Goal: Communication & Community: Answer question/provide support

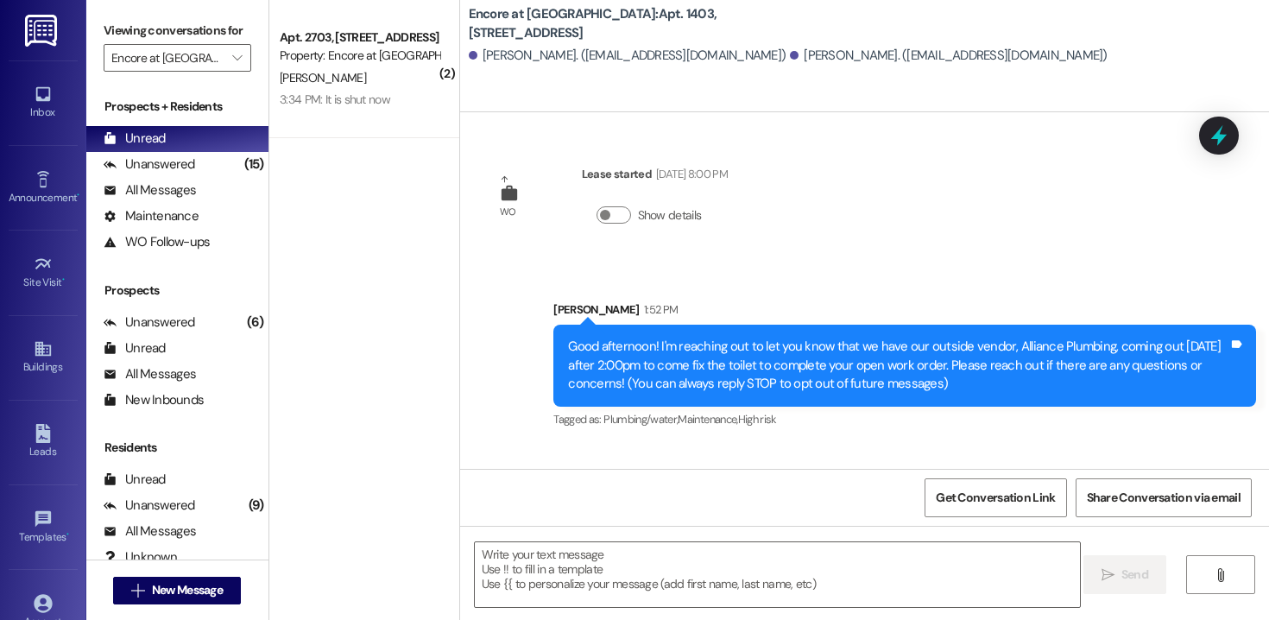
click at [355, 110] on div "3:34 PM: It is shut now 3:34 PM: It is shut now" at bounding box center [359, 100] width 163 height 22
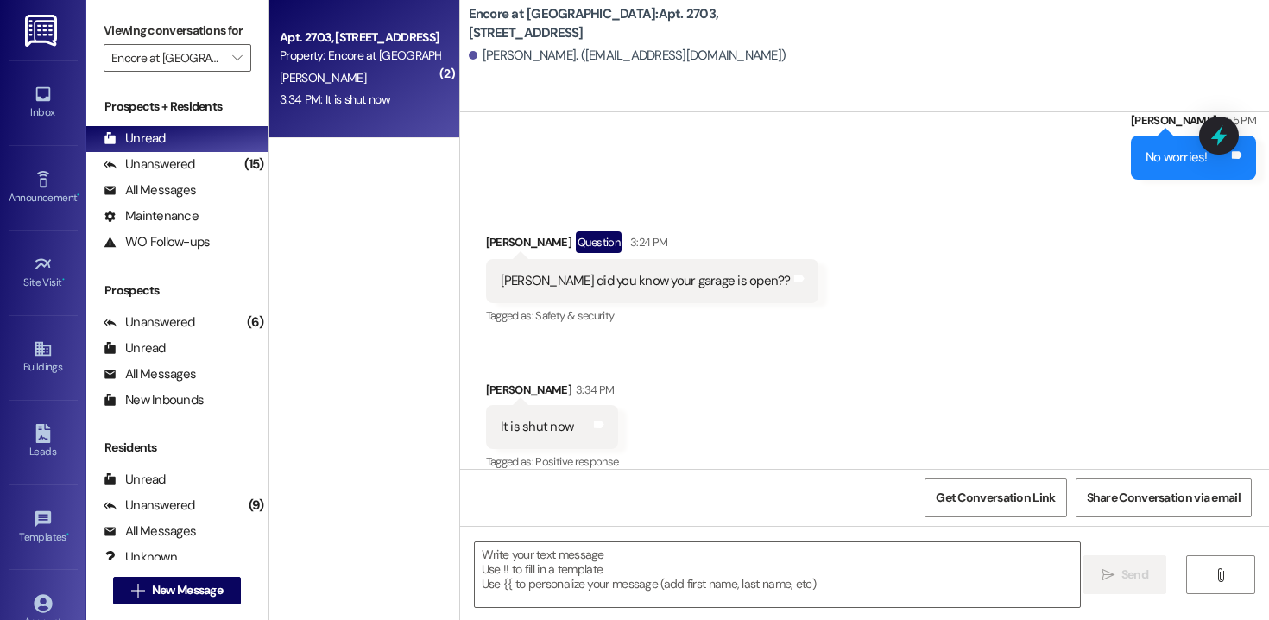
scroll to position [4033, 0]
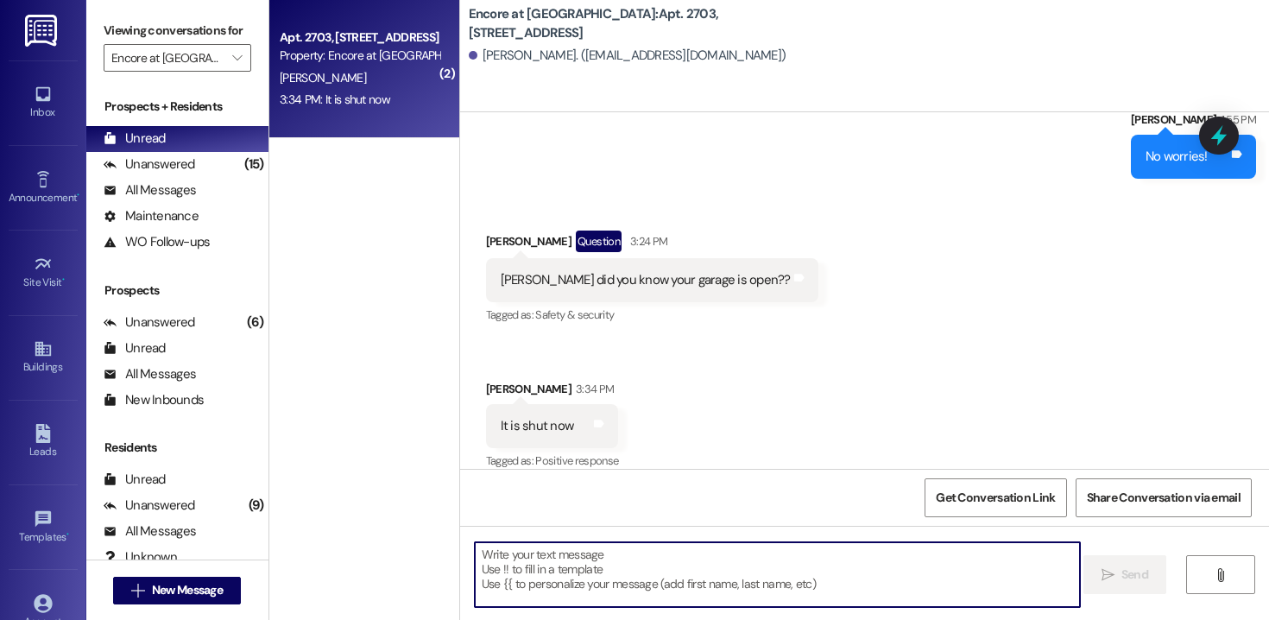
click at [598, 577] on textarea at bounding box center [777, 574] width 605 height 65
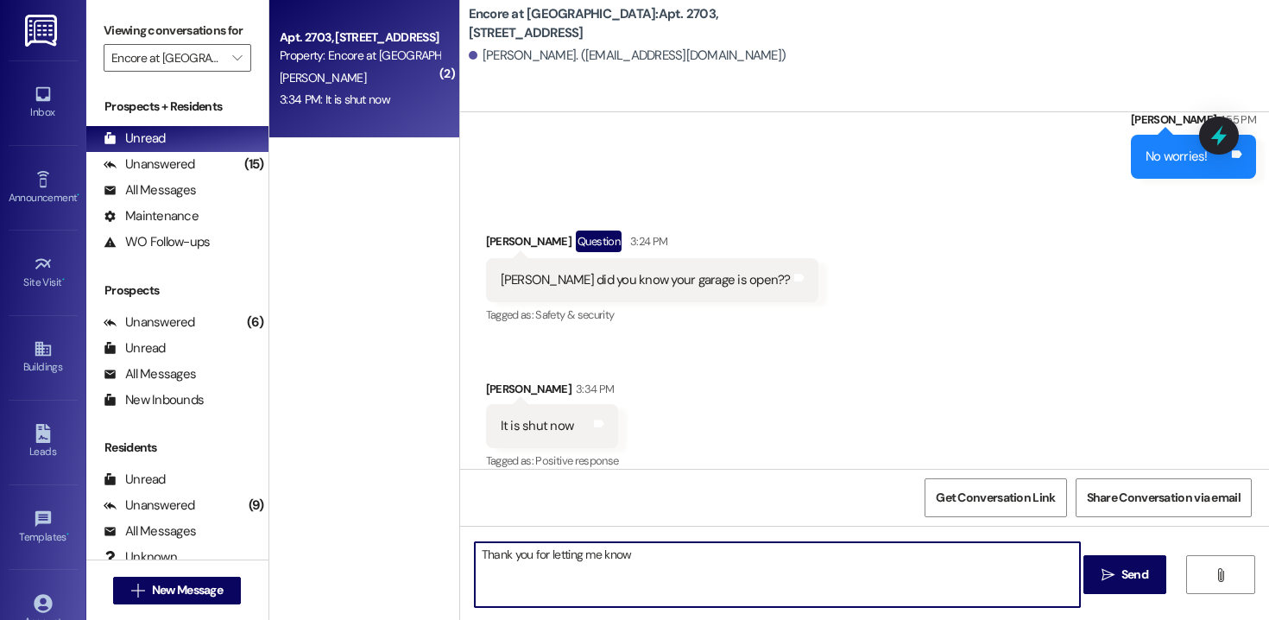
type textarea "Thank you for letting me know!"
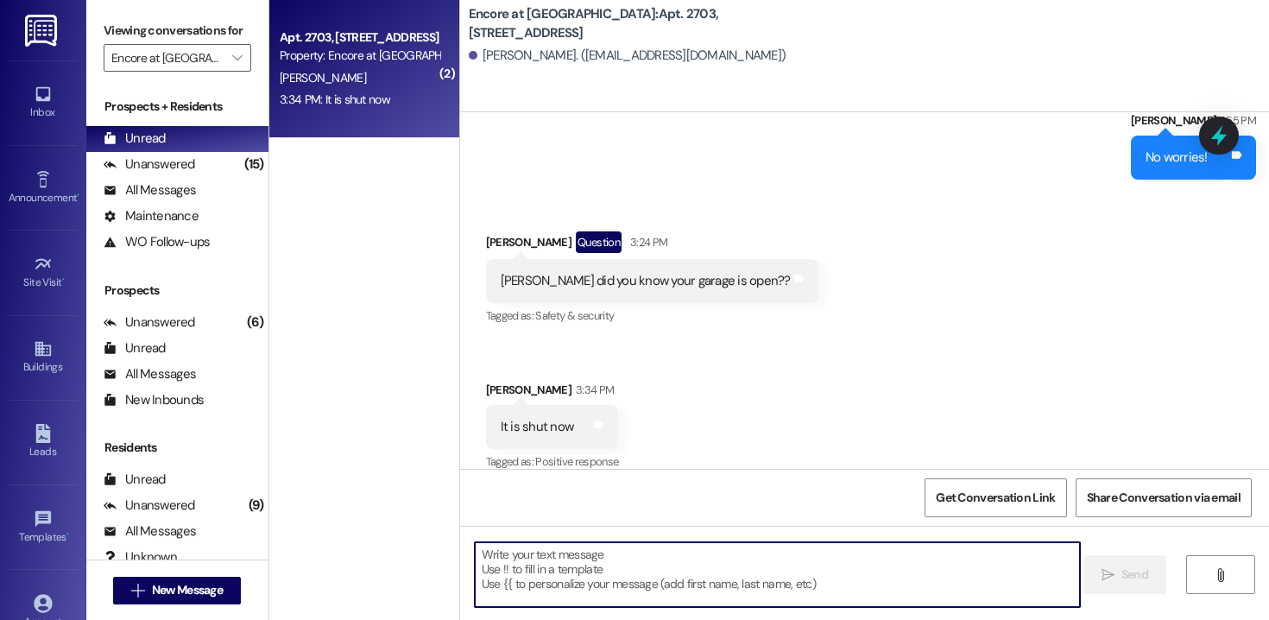
scroll to position [4153, 0]
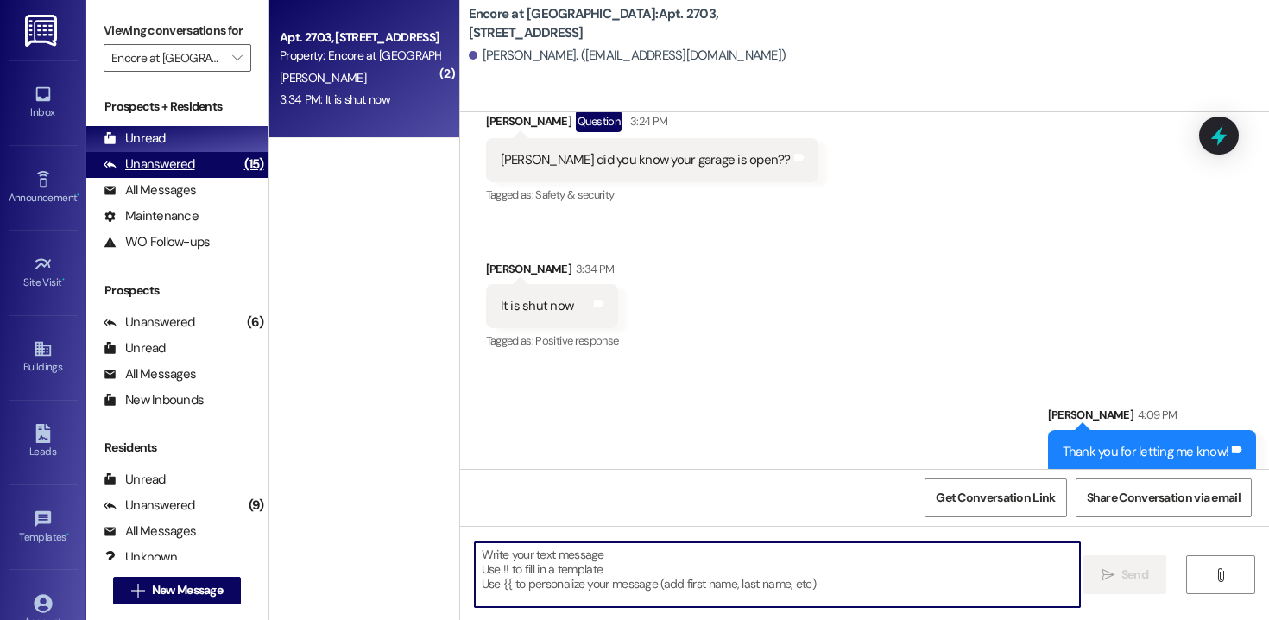
click at [161, 174] on div "Unanswered" at bounding box center [150, 164] width 92 height 18
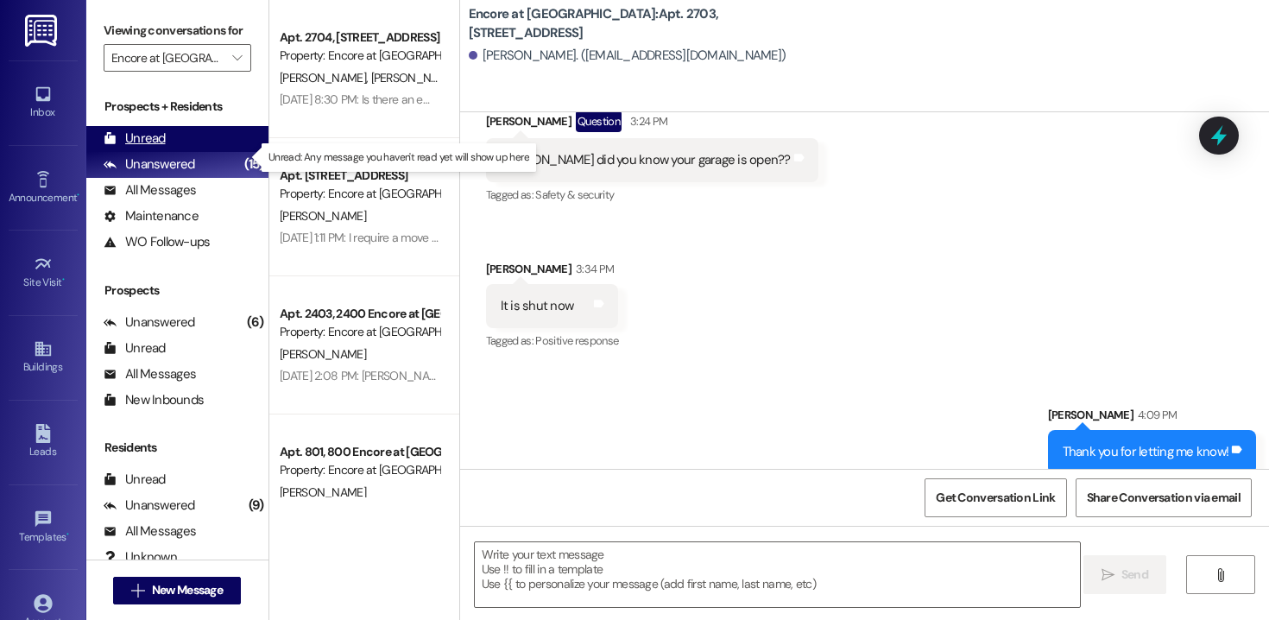
click at [147, 148] on div "Unread" at bounding box center [135, 138] width 62 height 18
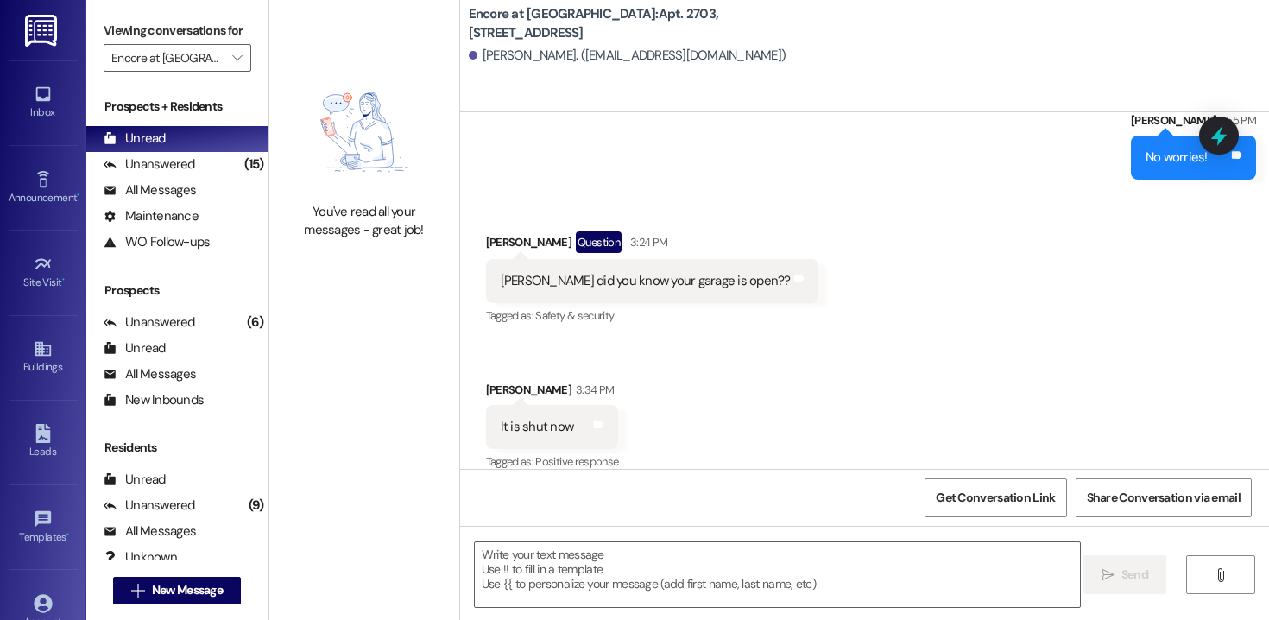
scroll to position [4032, 0]
